Goal: Navigation & Orientation: Find specific page/section

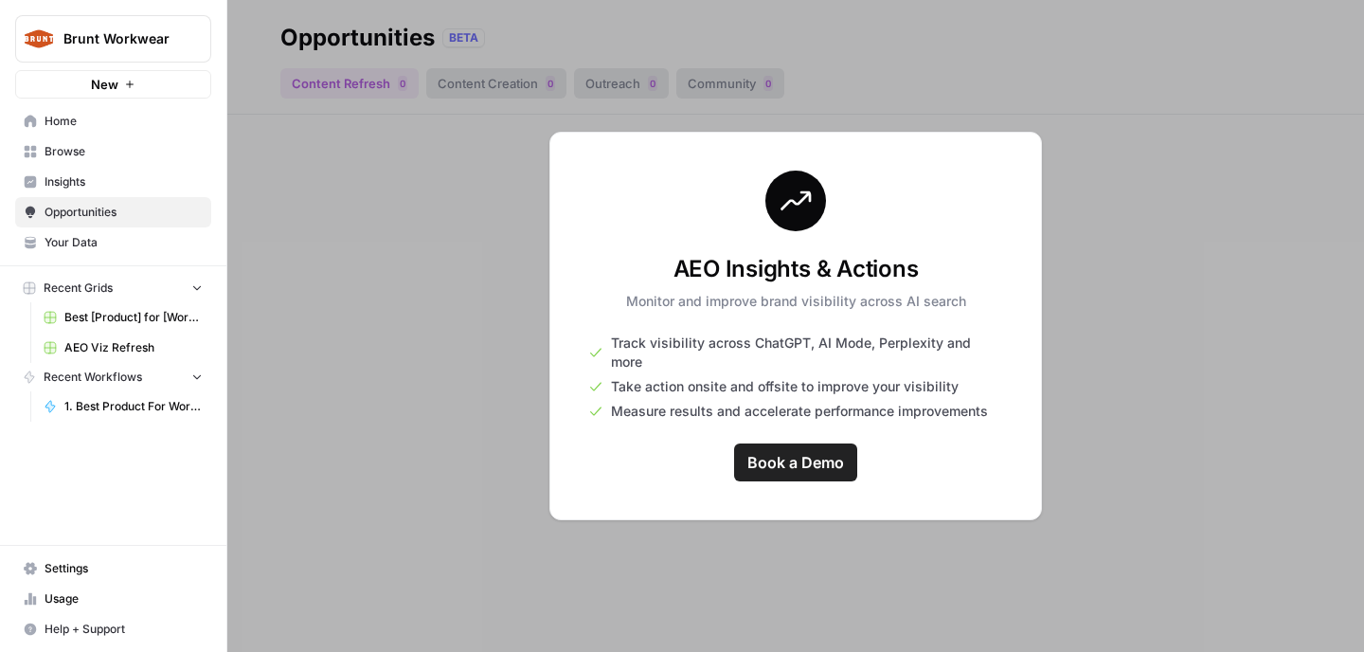
click at [95, 179] on span "Insights" at bounding box center [124, 181] width 158 height 17
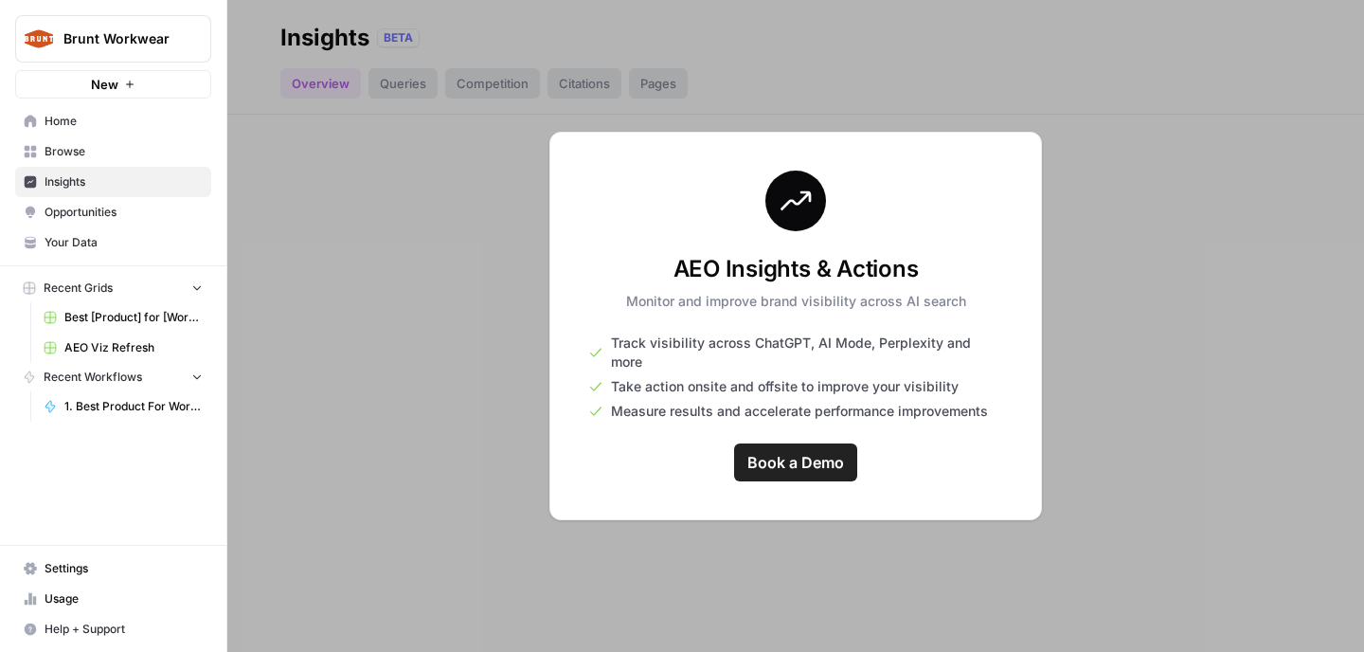
click at [161, 150] on span "Browse" at bounding box center [124, 151] width 158 height 17
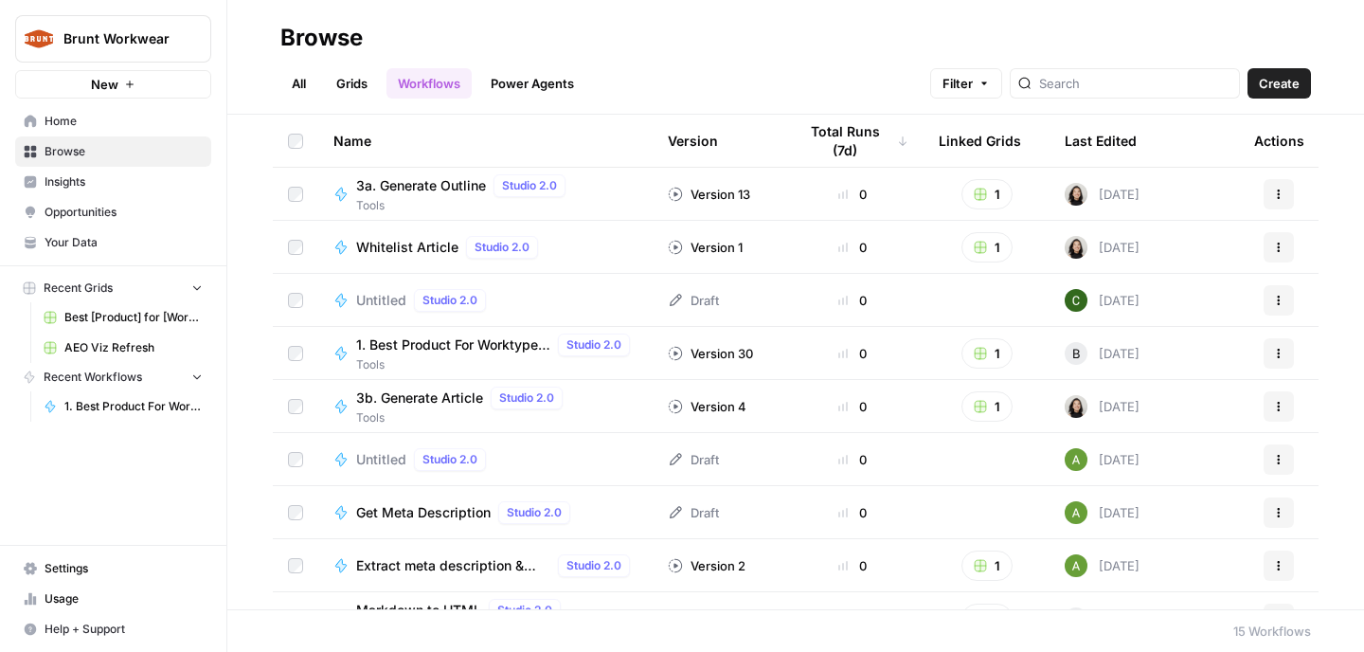
click at [156, 182] on span "Insights" at bounding box center [124, 181] width 158 height 17
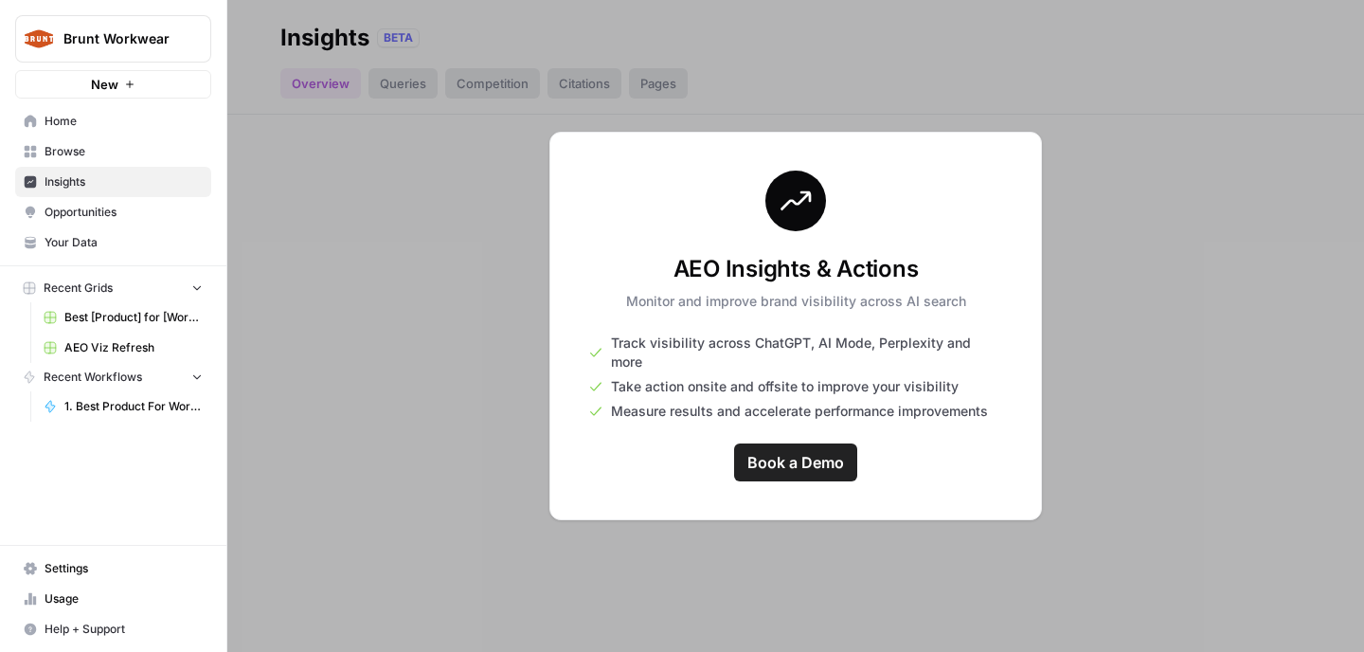
click at [101, 123] on span "Home" at bounding box center [124, 121] width 158 height 17
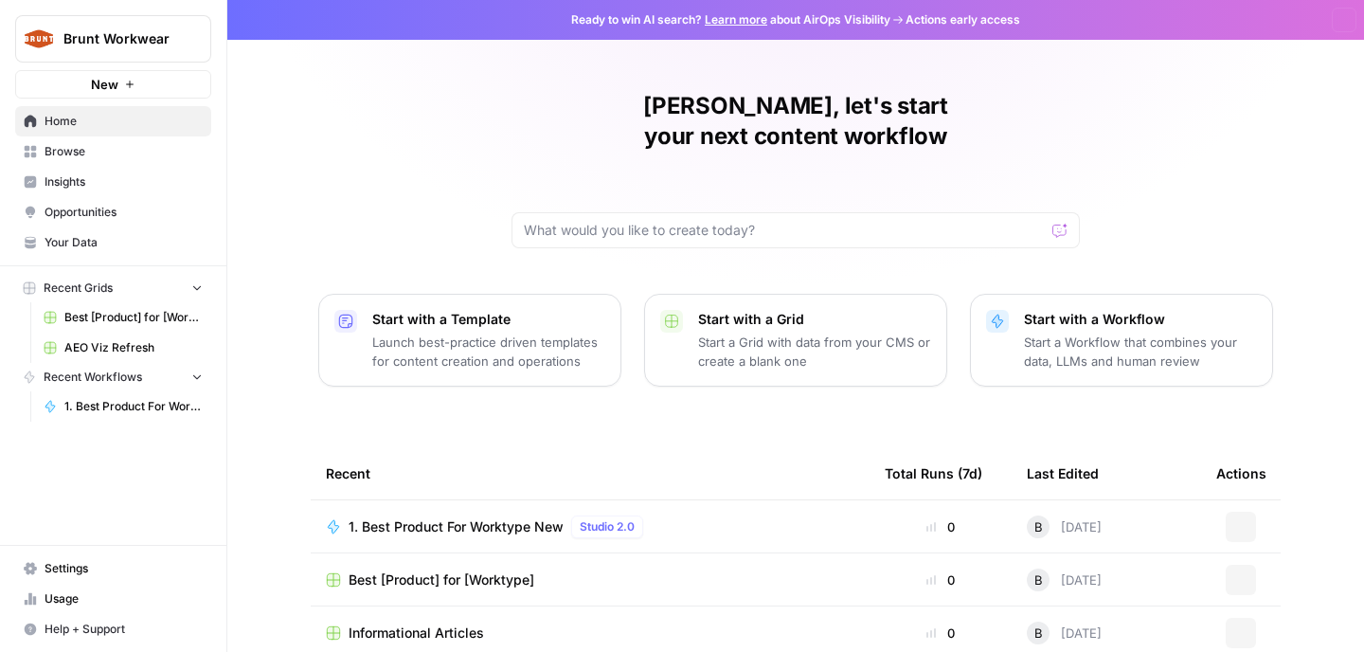
click at [117, 153] on span "Browse" at bounding box center [124, 151] width 158 height 17
